Goal: Task Accomplishment & Management: Complete application form

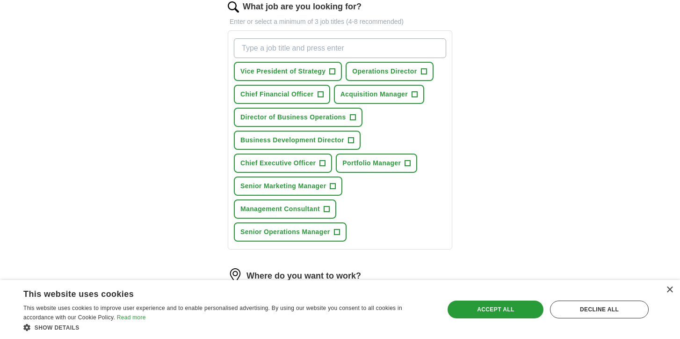
scroll to position [136, 0]
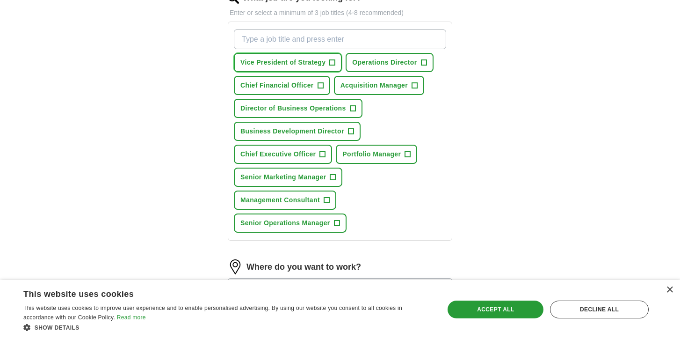
click at [306, 68] on button "Vice President of Strategy +" at bounding box center [288, 62] width 108 height 19
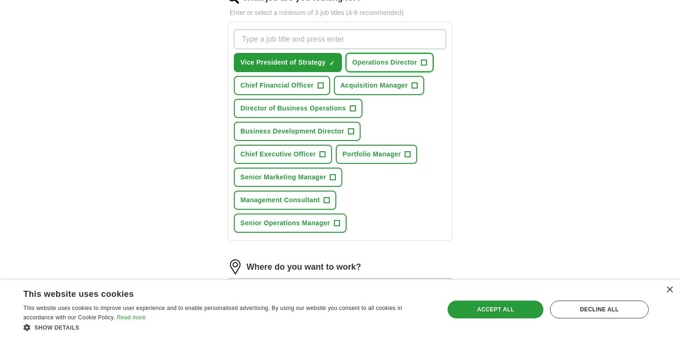
click at [383, 66] on span "Operations Director" at bounding box center [384, 63] width 65 height 10
click at [302, 91] on button "Chief Financial Officer +" at bounding box center [282, 85] width 96 height 19
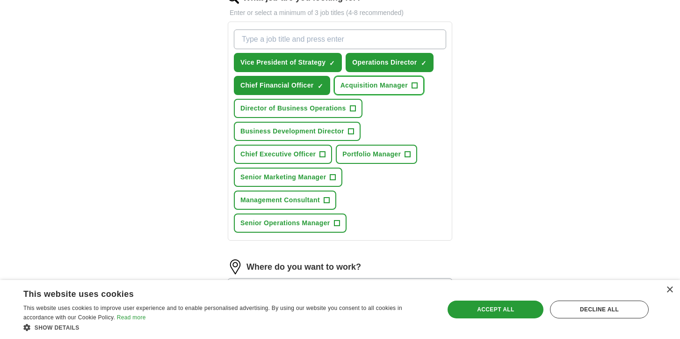
click at [372, 87] on span "Acquisition Manager" at bounding box center [374, 85] width 67 height 10
click at [338, 111] on span "Director of Business Operations" at bounding box center [293, 108] width 106 height 10
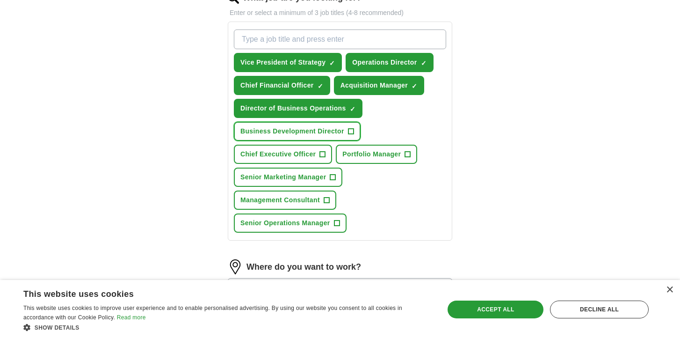
click at [332, 128] on span "Business Development Director" at bounding box center [292, 131] width 104 height 10
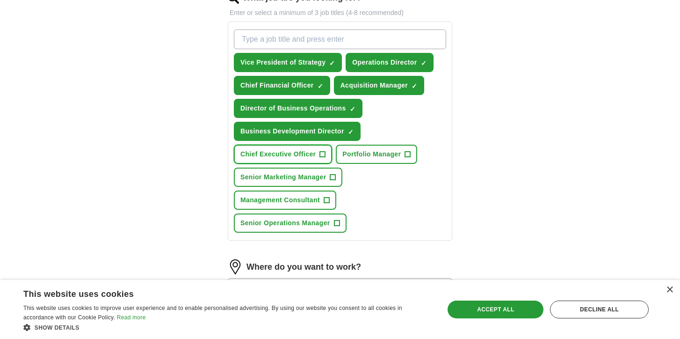
click at [311, 152] on span "Chief Executive Officer" at bounding box center [277, 154] width 75 height 10
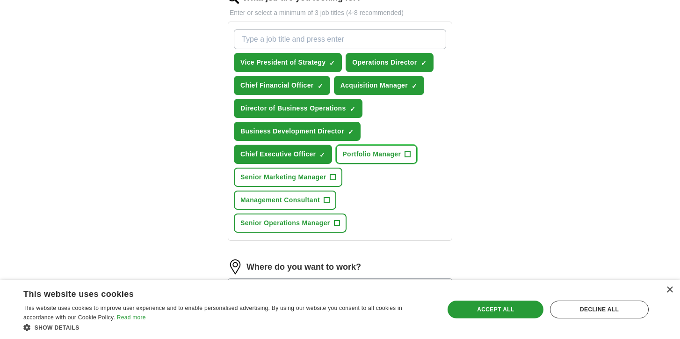
click at [372, 152] on span "Portfolio Manager" at bounding box center [371, 154] width 58 height 10
click at [371, 148] on button "Portfolio Manager ✓ ×" at bounding box center [376, 154] width 81 height 19
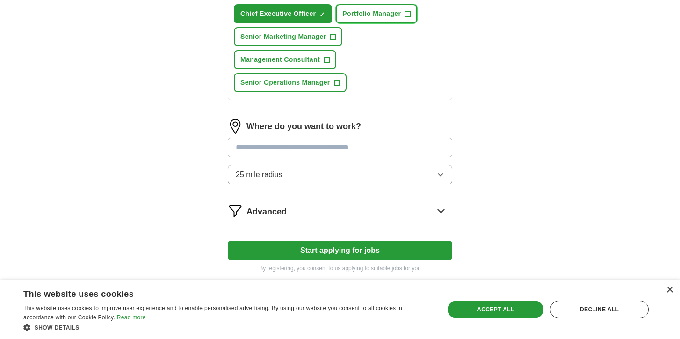
scroll to position [318, 0]
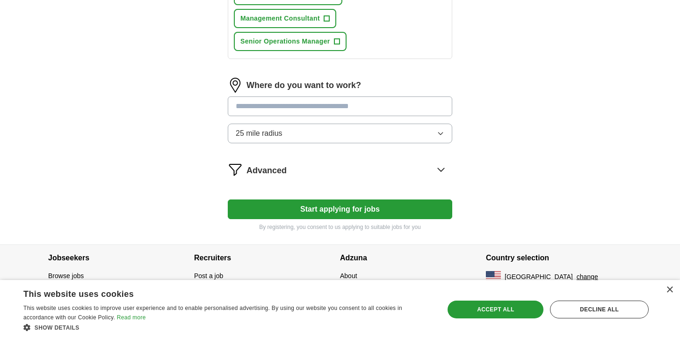
click at [318, 108] on input at bounding box center [340, 106] width 225 height 20
type input "******"
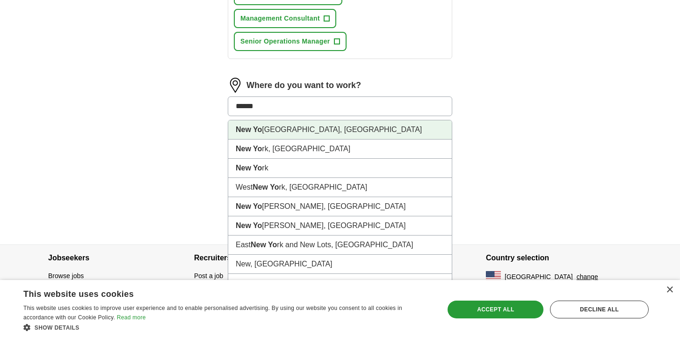
click at [310, 129] on li "[GEOGRAPHIC_DATA], [GEOGRAPHIC_DATA]" at bounding box center [340, 129] width 224 height 19
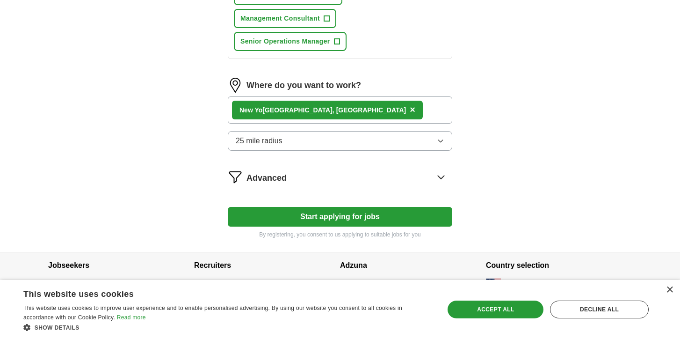
click at [332, 216] on button "Start applying for jobs" at bounding box center [340, 217] width 225 height 20
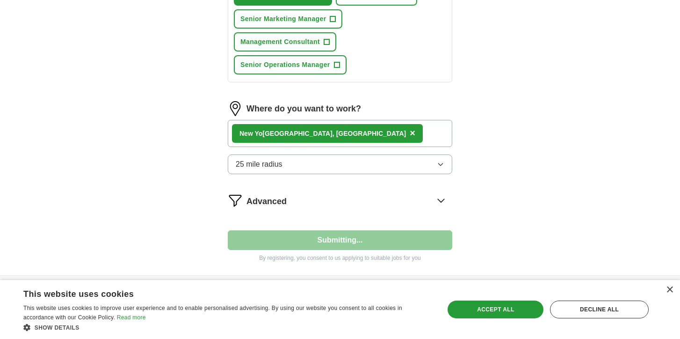
select select "**"
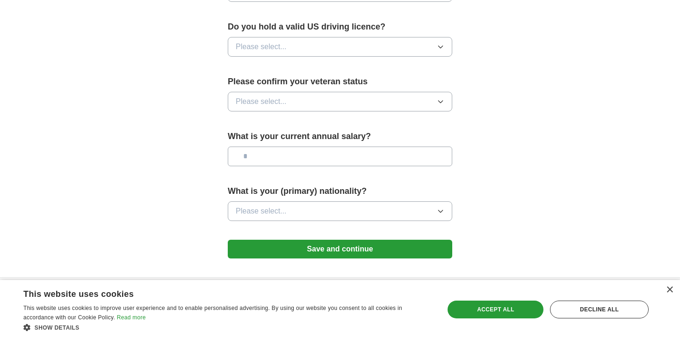
scroll to position [623, 0]
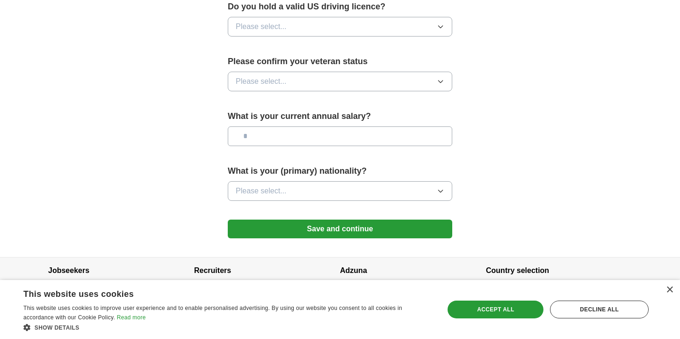
click at [343, 219] on button "Save and continue" at bounding box center [340, 228] width 225 height 19
